Goal: Transaction & Acquisition: Book appointment/travel/reservation

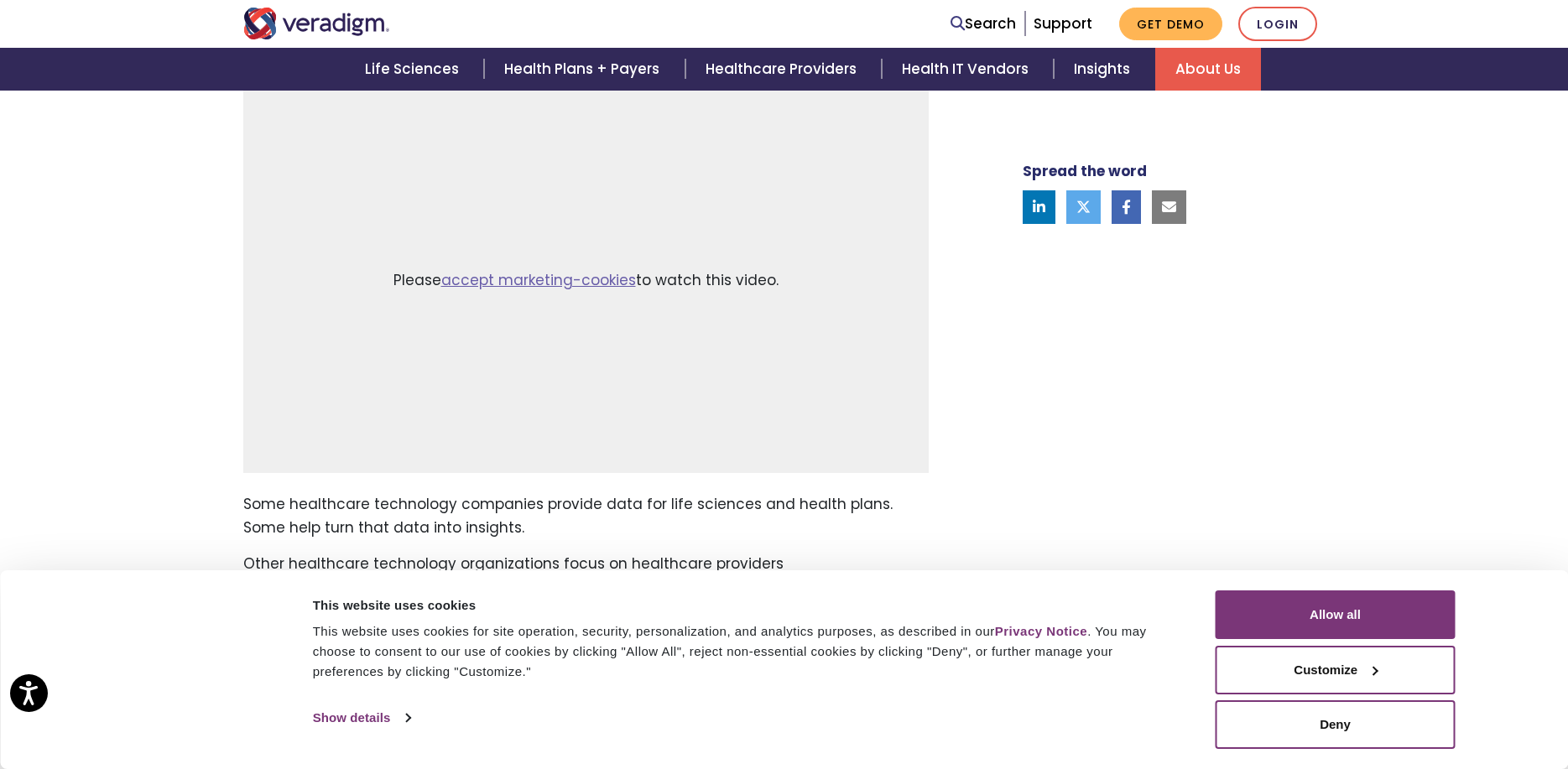
scroll to position [216, 0]
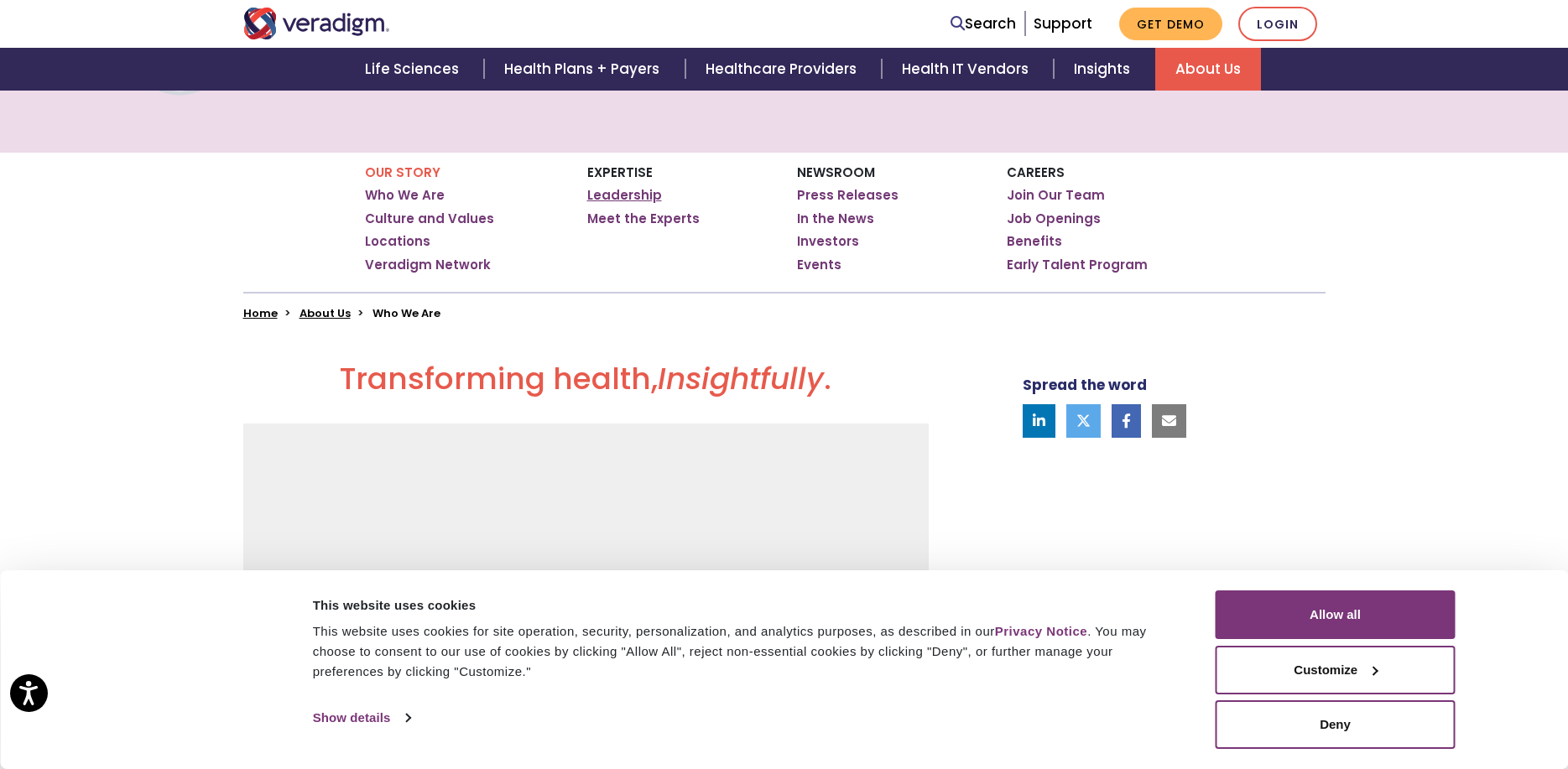
click at [640, 193] on link "Leadership" at bounding box center [624, 195] width 74 height 17
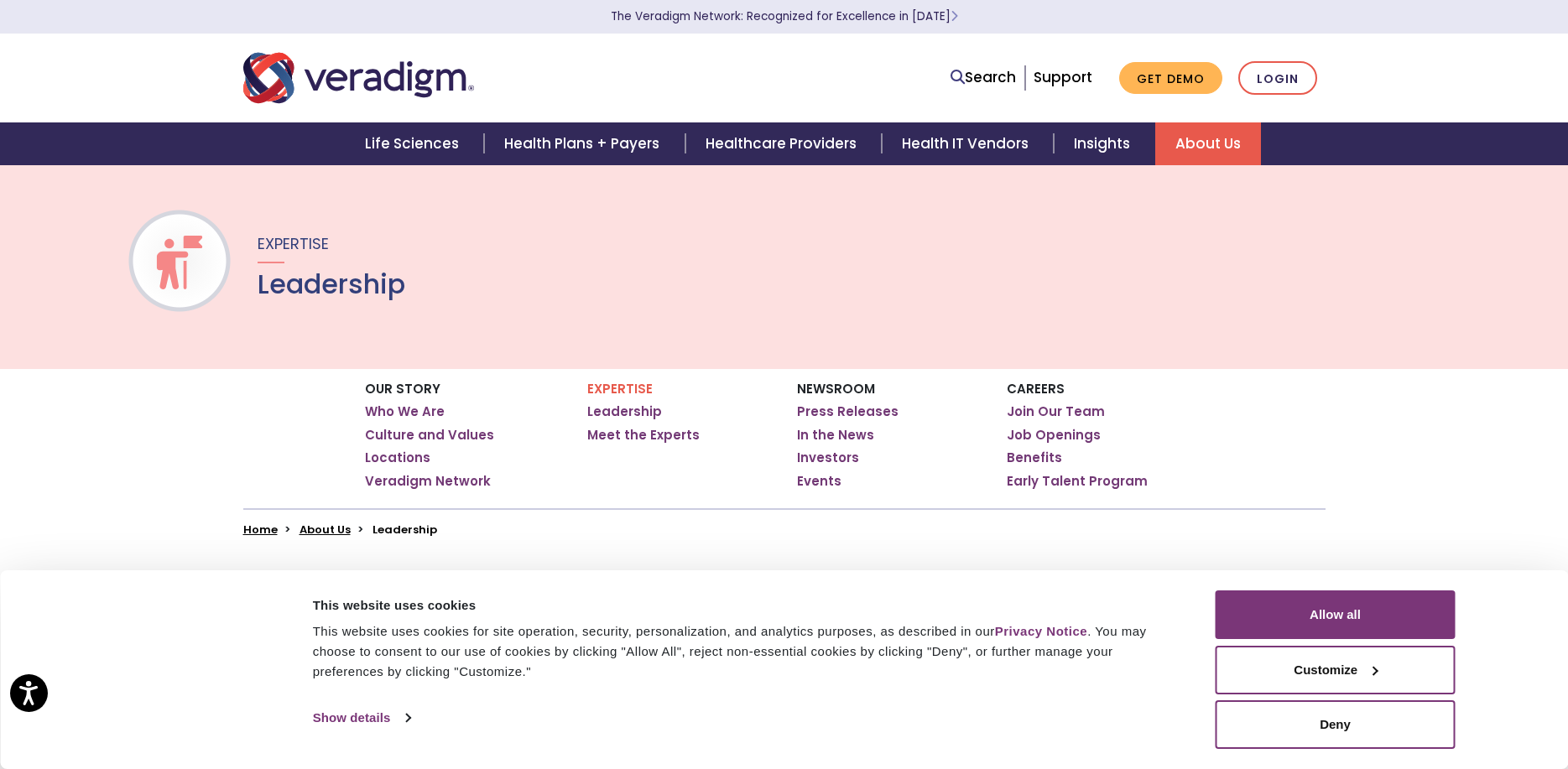
drag, startPoint x: 1418, startPoint y: 75, endPoint x: 1400, endPoint y: 75, distance: 18.0
click at [1418, 75] on nav "Search Support Get Demo Login" at bounding box center [784, 78] width 1568 height 89
click at [1183, 80] on link "Get Demo" at bounding box center [1171, 78] width 103 height 33
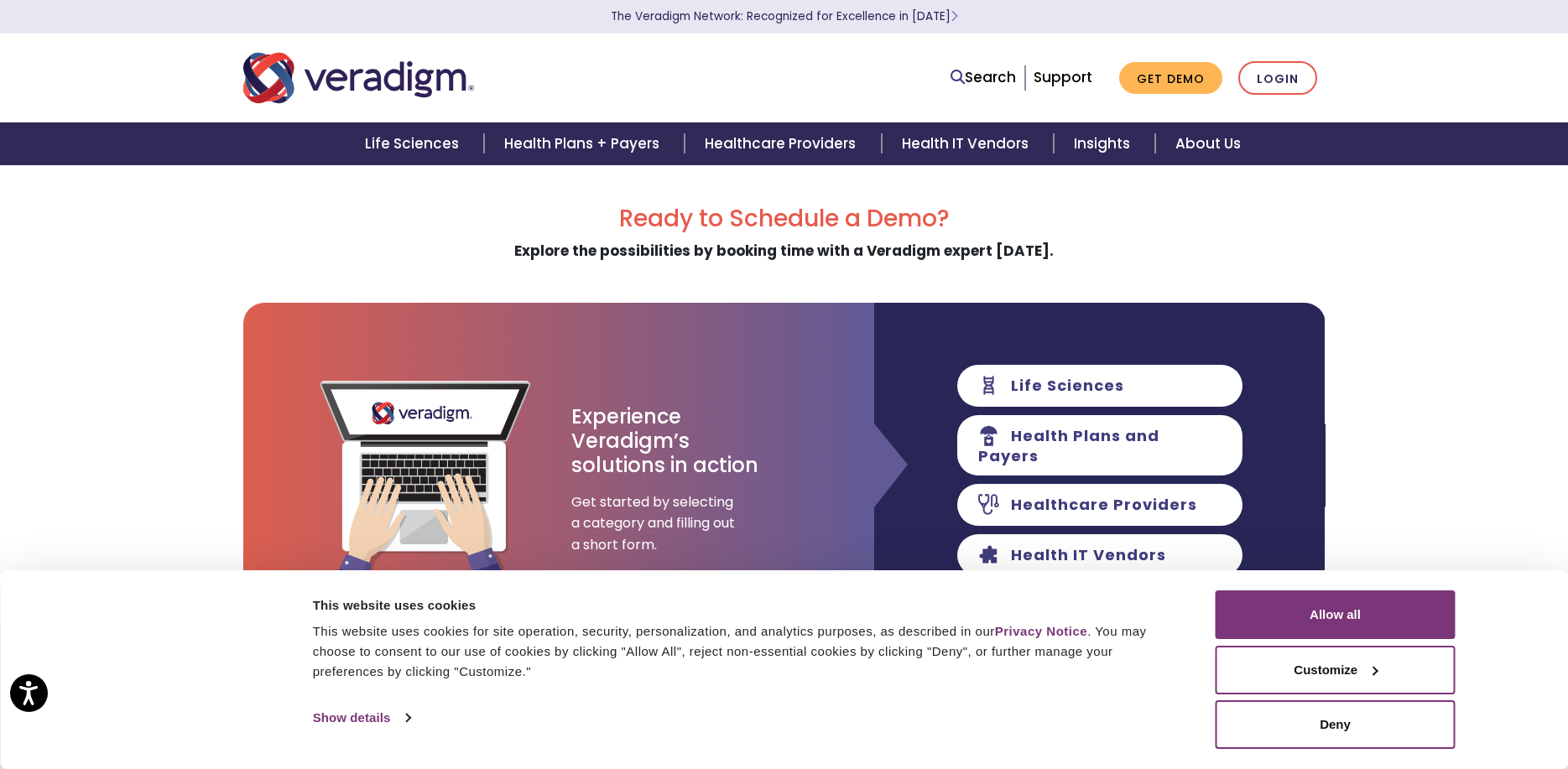
click at [487, 240] on div "Ready to Schedule a Demo? Explore the possibilities by booking time with a Vera…" at bounding box center [784, 233] width 1082 height 58
click at [1199, 147] on link "About Us" at bounding box center [1207, 144] width 106 height 43
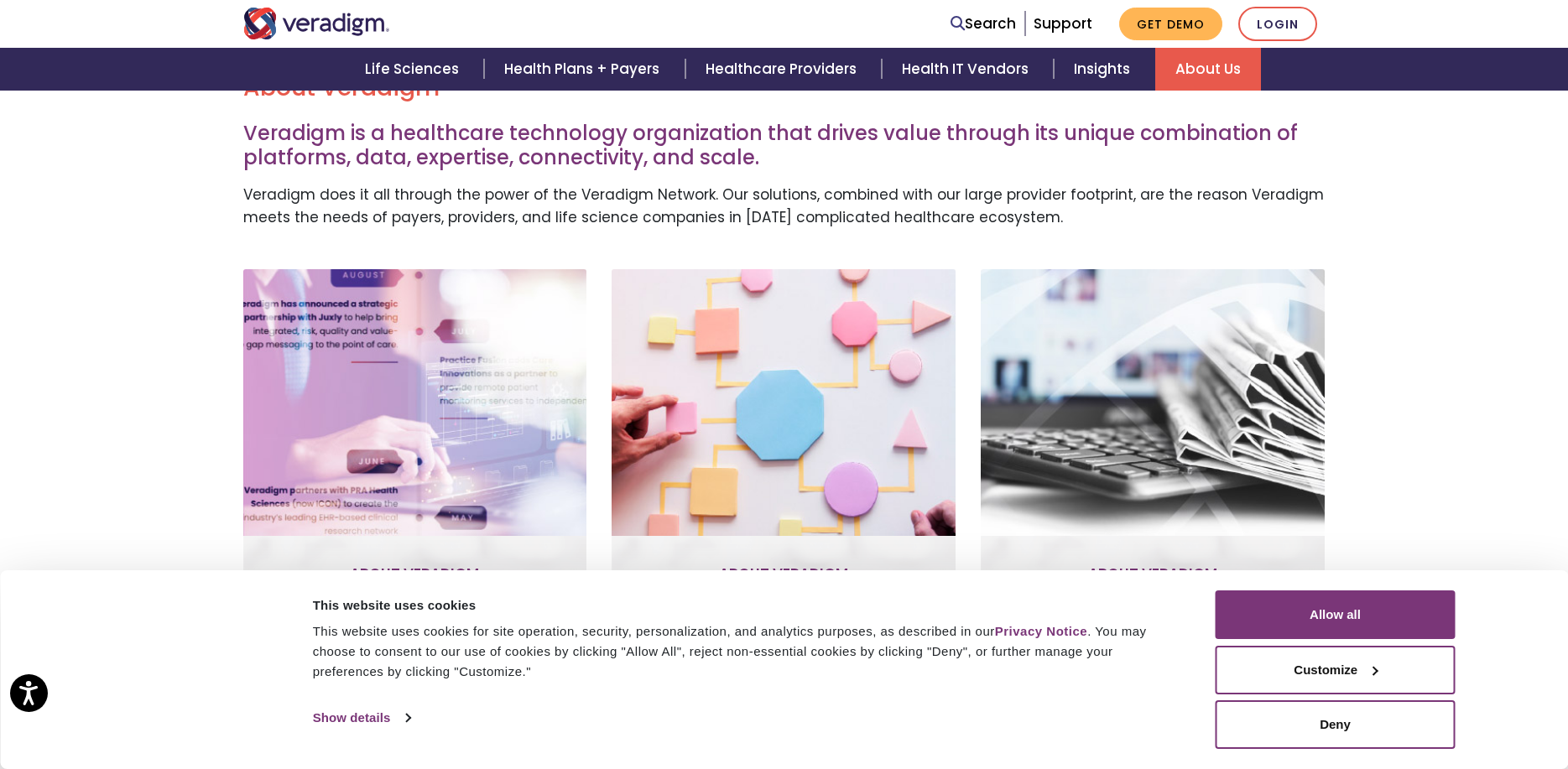
scroll to position [755, 0]
